Goal: Task Accomplishment & Management: Use online tool/utility

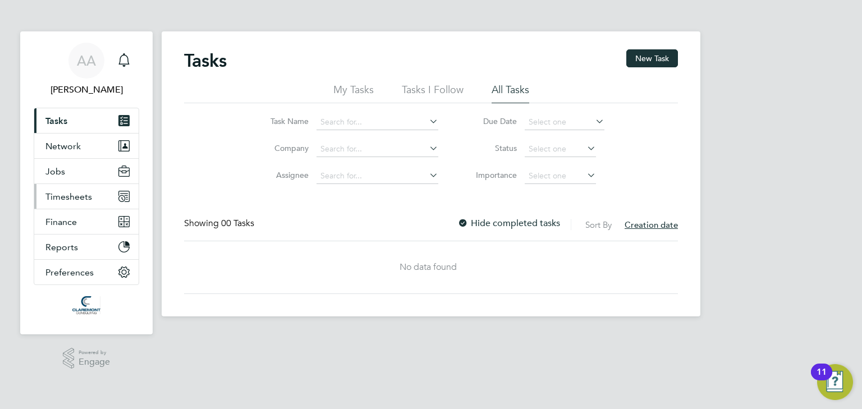
click at [45, 201] on button "Timesheets" at bounding box center [86, 196] width 104 height 25
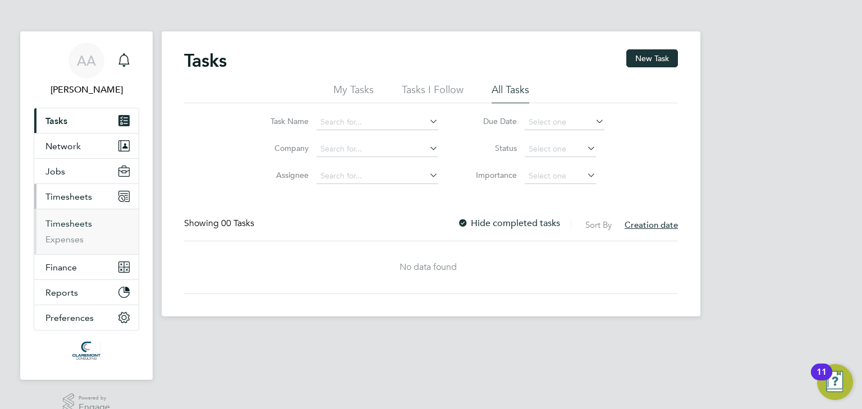
click at [80, 220] on link "Timesheets" at bounding box center [68, 223] width 47 height 11
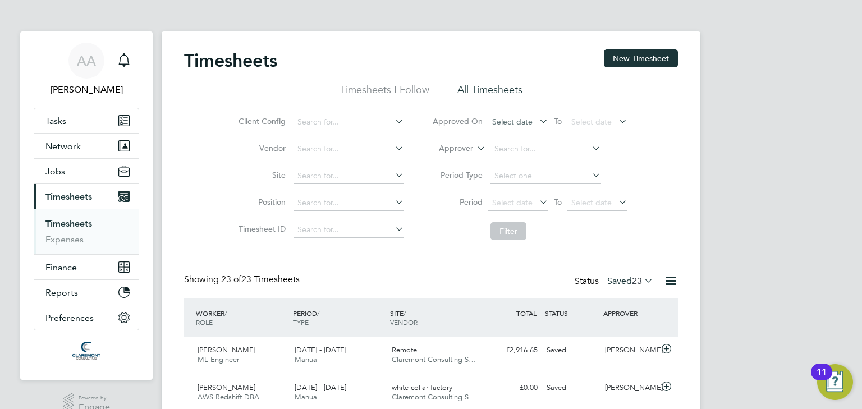
click at [507, 120] on span "Select date" at bounding box center [512, 122] width 40 height 10
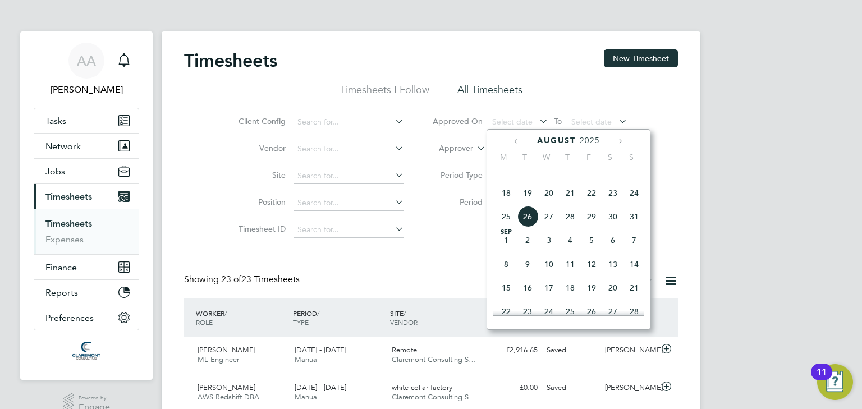
click at [523, 227] on span "26" at bounding box center [527, 216] width 21 height 21
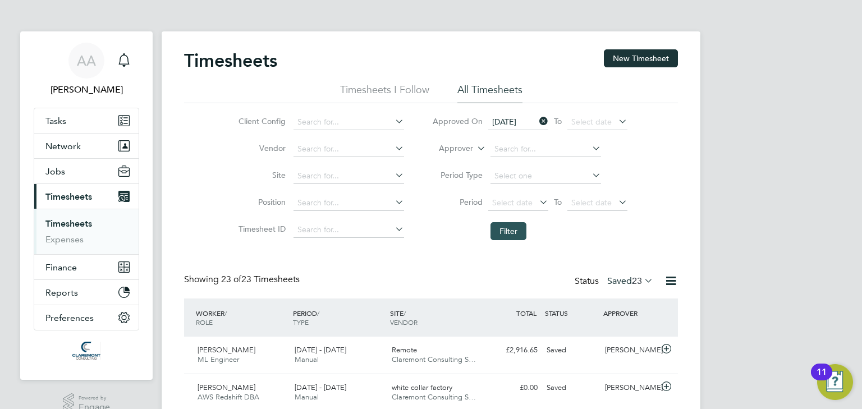
click at [518, 233] on button "Filter" at bounding box center [508, 231] width 36 height 18
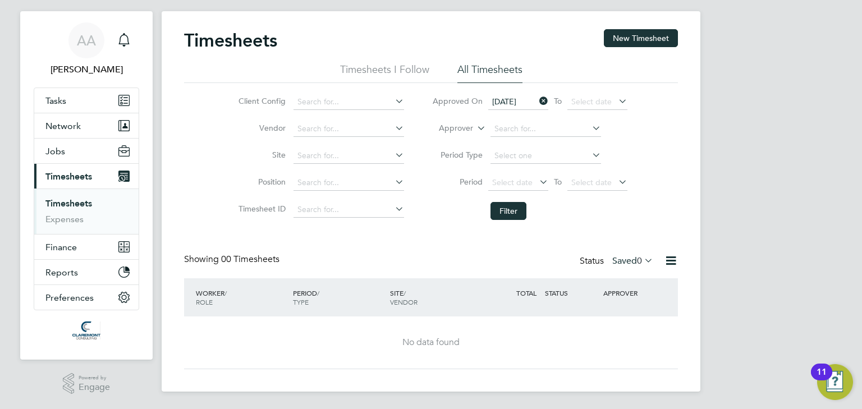
click at [611, 251] on div "Timesheets New Timesheet Timesheets I Follow All Timesheets Client Config Vendo…" at bounding box center [431, 199] width 494 height 340
click at [619, 259] on label "Saved 0" at bounding box center [632, 260] width 41 height 11
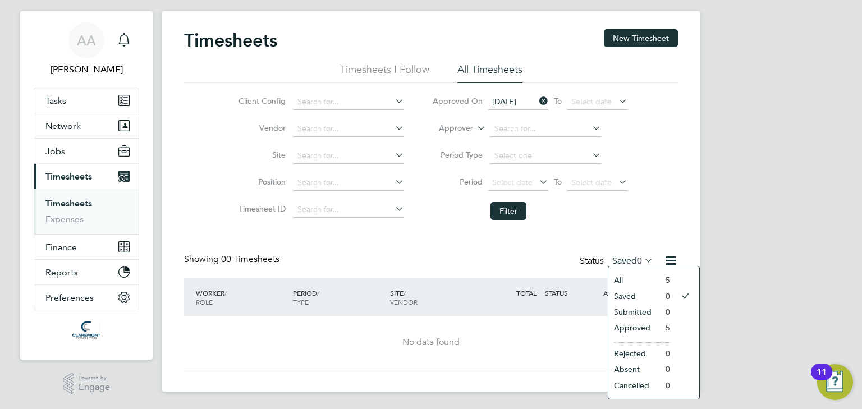
click at [666, 326] on li "5" at bounding box center [665, 328] width 10 height 16
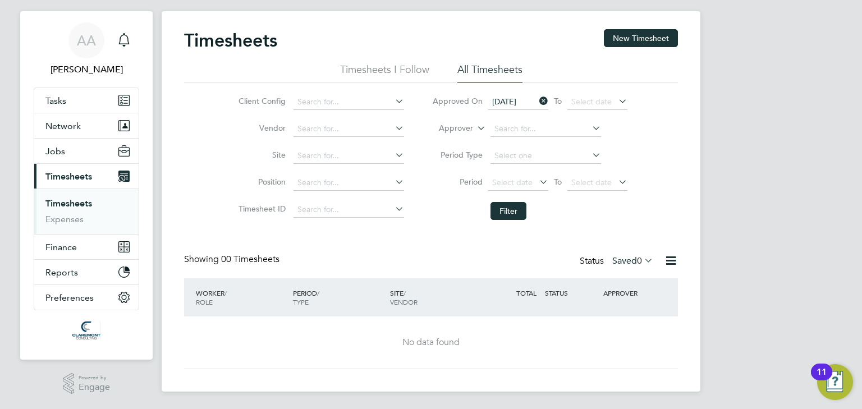
click at [614, 258] on label "Saved 0" at bounding box center [632, 260] width 41 height 11
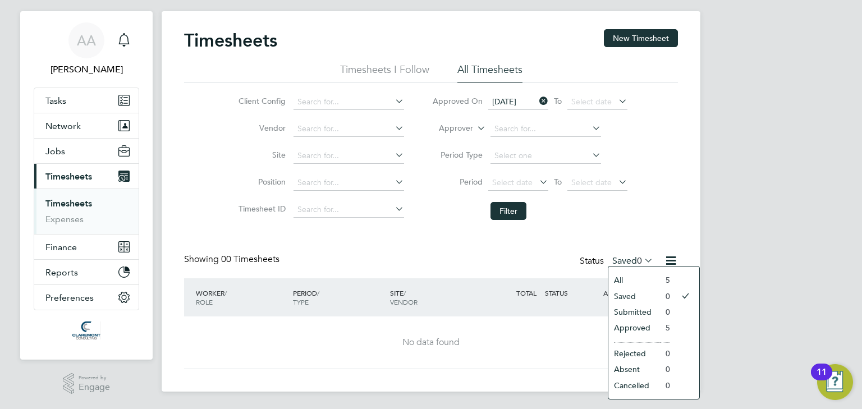
click at [624, 275] on li "All" at bounding box center [634, 280] width 52 height 16
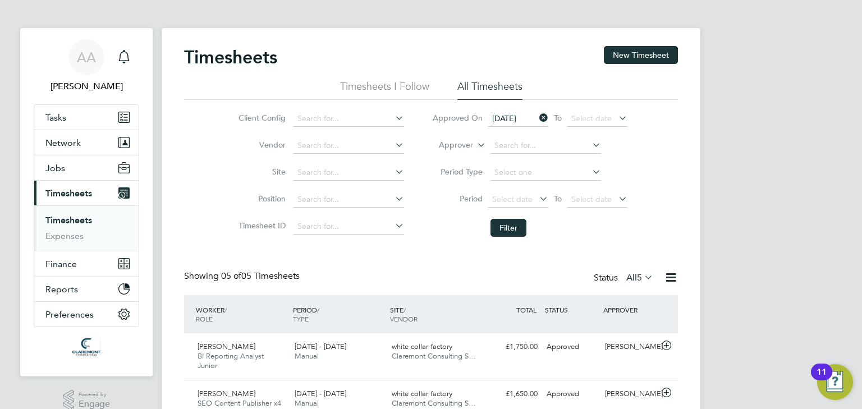
click at [537, 115] on icon at bounding box center [537, 118] width 0 height 16
click at [491, 234] on button "Filter" at bounding box center [508, 228] width 36 height 18
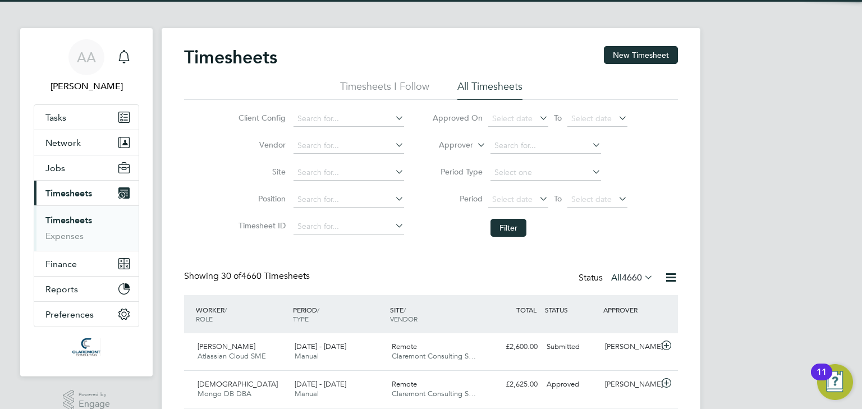
click at [637, 277] on span "4660" at bounding box center [632, 277] width 20 height 11
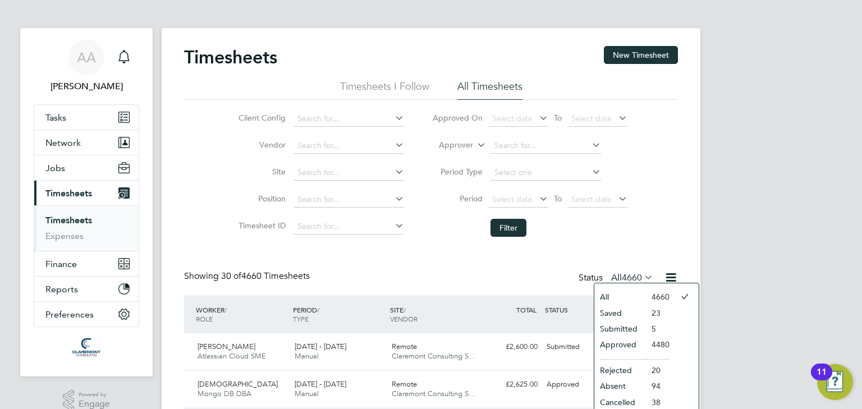
click at [615, 328] on li "Submitted" at bounding box center [620, 329] width 52 height 16
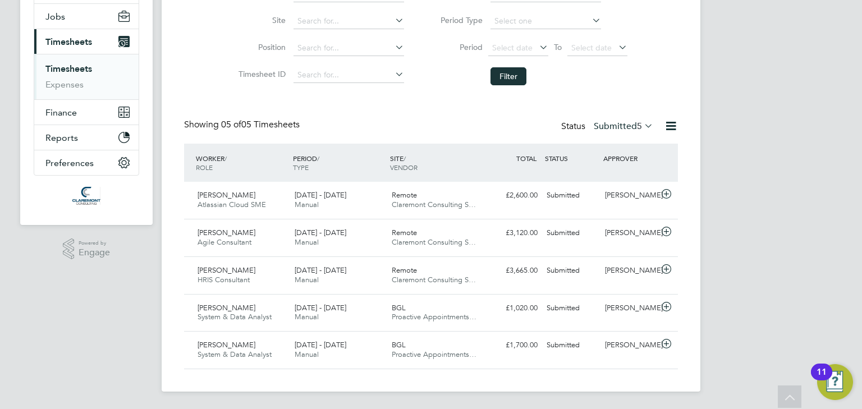
click at [612, 121] on label "Submitted 5" at bounding box center [623, 126] width 59 height 11
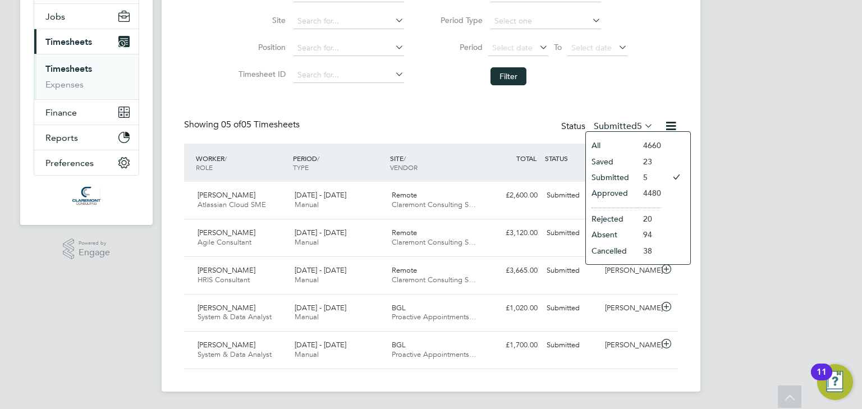
click at [602, 162] on li "Saved" at bounding box center [612, 162] width 52 height 16
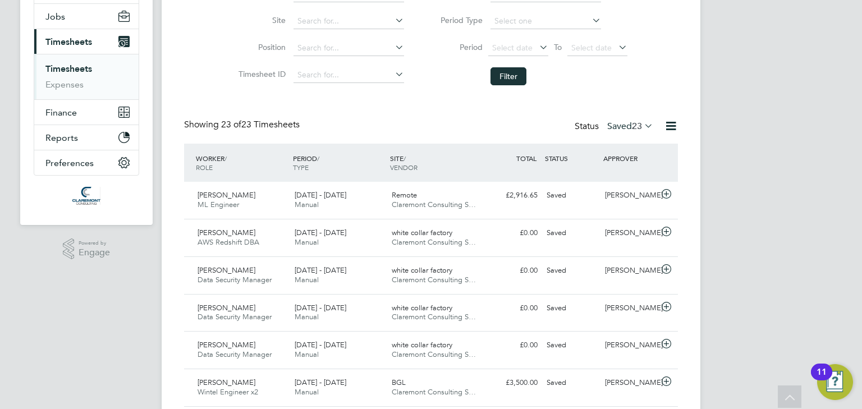
click at [512, 81] on button "Filter" at bounding box center [508, 76] width 36 height 18
